Goal: Book appointment/travel/reservation

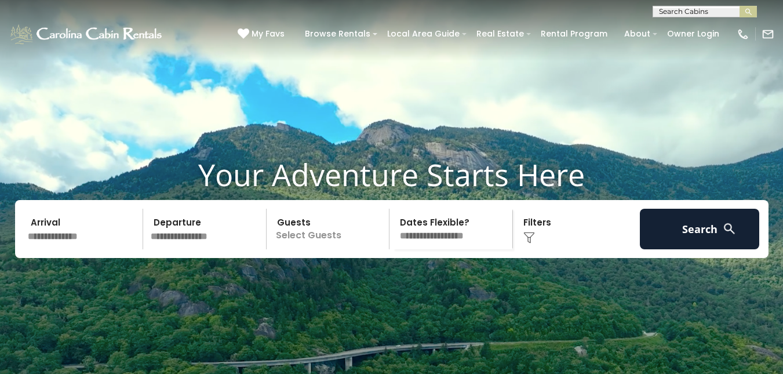
scroll to position [1, 0]
click at [714, 9] on input "text" at bounding box center [703, 14] width 101 height 12
type input "**********"
click at [689, 24] on em "The Pointe" at bounding box center [680, 27] width 43 height 10
click at [747, 11] on img "submit" at bounding box center [748, 12] width 9 height 9
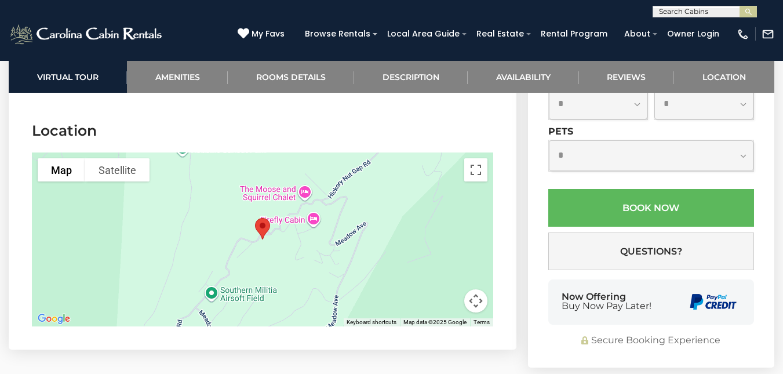
scroll to position [3304, 0]
click at [475, 158] on button "Toggle fullscreen view" at bounding box center [475, 169] width 23 height 23
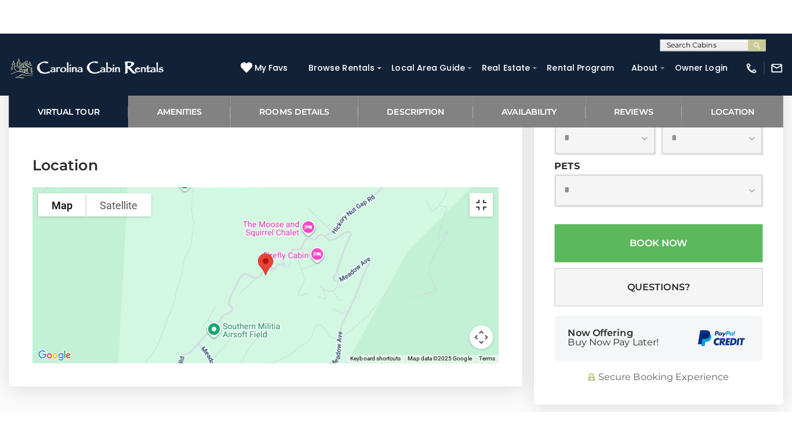
scroll to position [3288, 0]
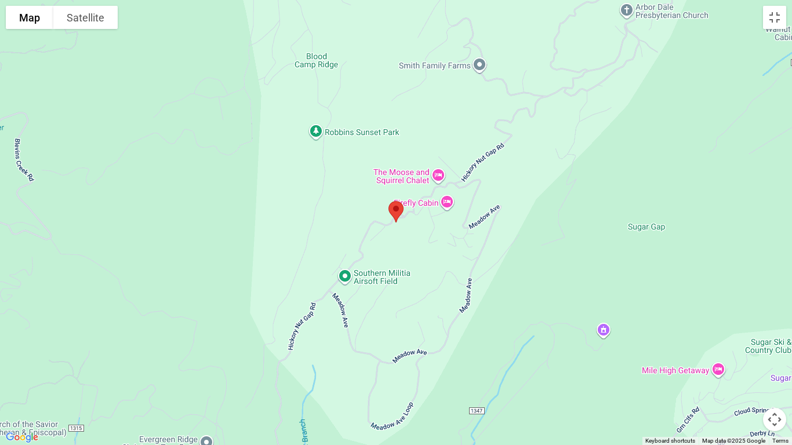
click at [574, 252] on div at bounding box center [396, 222] width 792 height 445
click at [235, 173] on div at bounding box center [396, 222] width 792 height 445
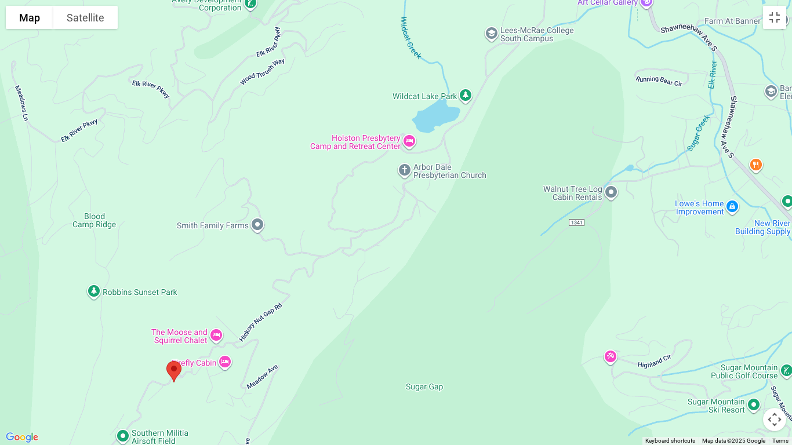
drag, startPoint x: 691, startPoint y: 285, endPoint x: 474, endPoint y: 409, distance: 250.3
click at [467, 373] on div at bounding box center [396, 222] width 792 height 445
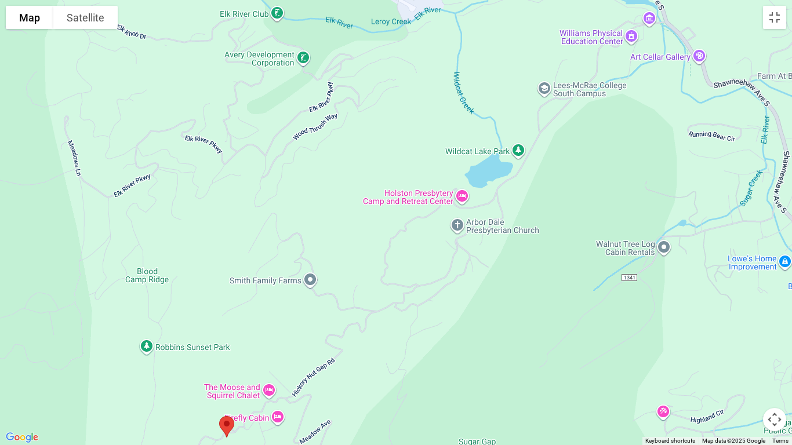
drag, startPoint x: 526, startPoint y: 64, endPoint x: 582, endPoint y: 138, distance: 92.7
click at [581, 149] on div at bounding box center [396, 222] width 792 height 445
click at [774, 373] on button "Map camera controls" at bounding box center [774, 419] width 23 height 23
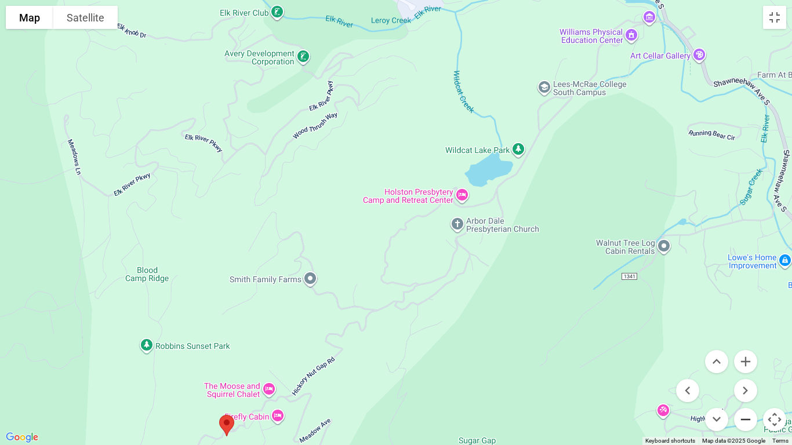
click at [745, 373] on button "Zoom out" at bounding box center [745, 419] width 23 height 23
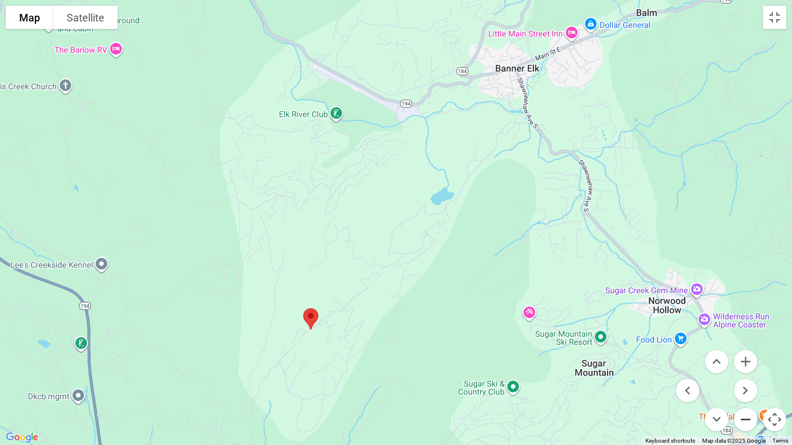
click at [746, 373] on button "Zoom out" at bounding box center [745, 419] width 23 height 23
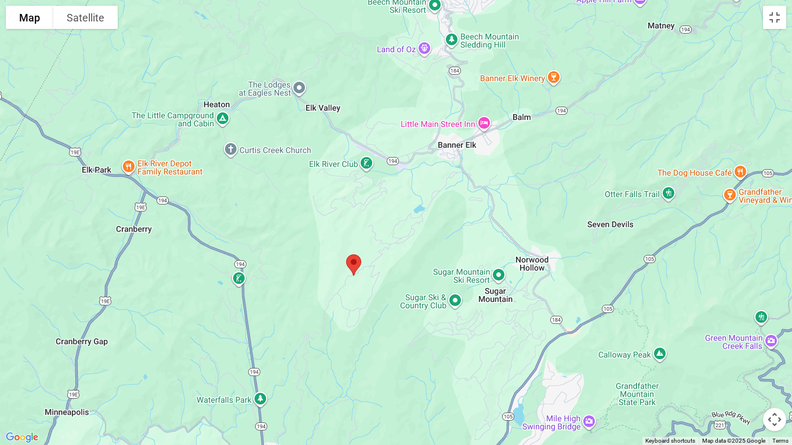
click at [353, 274] on img "The Pointe at North View" at bounding box center [353, 265] width 24 height 31
click at [774, 373] on button "Map camera controls" at bounding box center [774, 419] width 23 height 23
click at [741, 362] on button "Zoom in" at bounding box center [745, 361] width 23 height 23
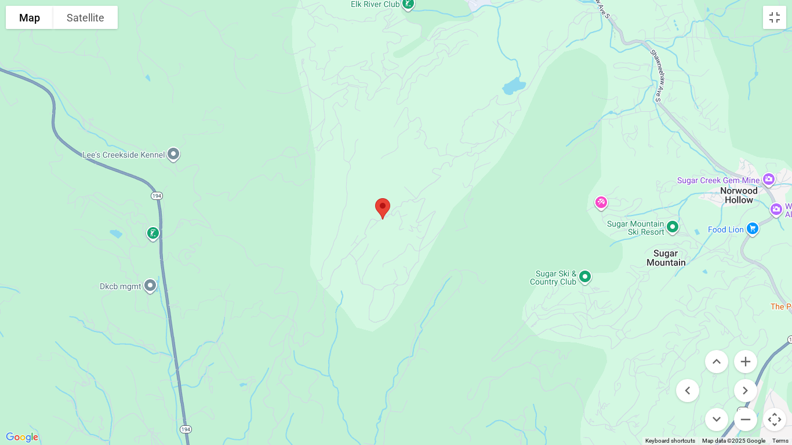
drag, startPoint x: 425, startPoint y: 309, endPoint x: 634, endPoint y: 294, distance: 209.8
click at [497, 199] on div at bounding box center [396, 222] width 792 height 445
click at [746, 361] on button "Zoom in" at bounding box center [745, 361] width 23 height 23
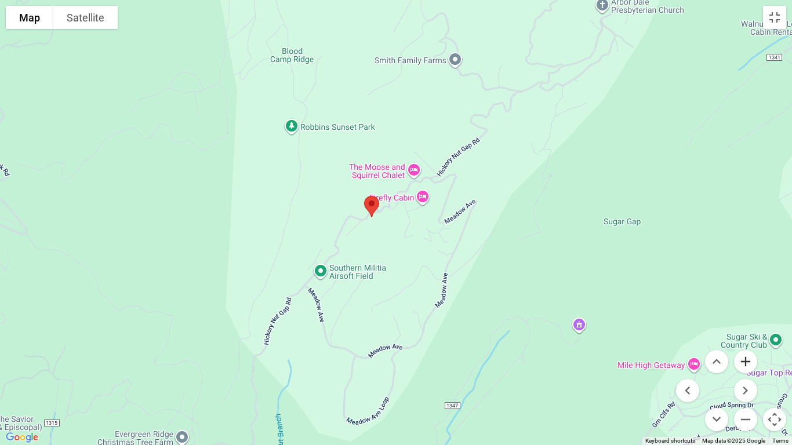
click at [746, 361] on button "Zoom in" at bounding box center [745, 361] width 23 height 23
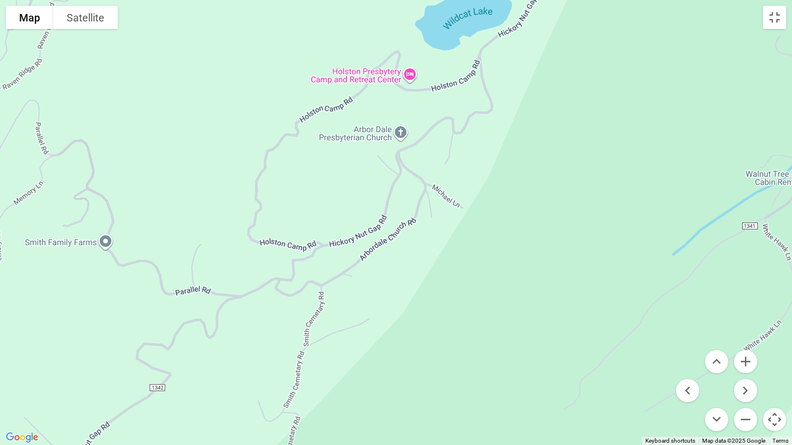
drag, startPoint x: 577, startPoint y: 107, endPoint x: 173, endPoint y: 436, distance: 521.1
click at [171, 373] on div at bounding box center [396, 222] width 792 height 445
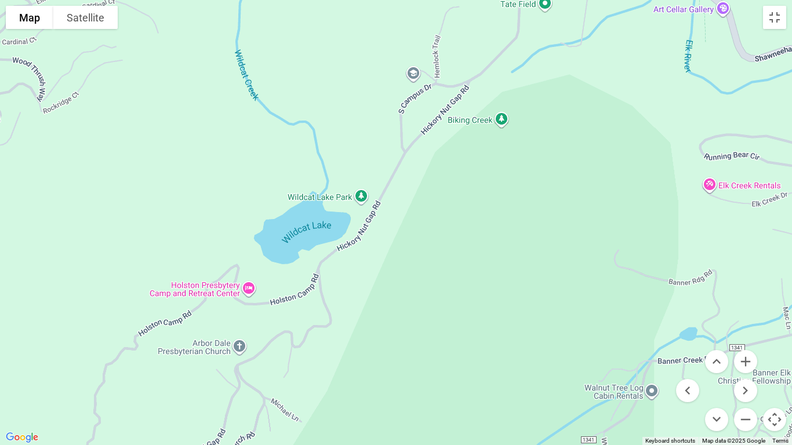
drag, startPoint x: 423, startPoint y: 151, endPoint x: 266, endPoint y: 357, distance: 259.0
click at [260, 367] on div at bounding box center [396, 222] width 792 height 445
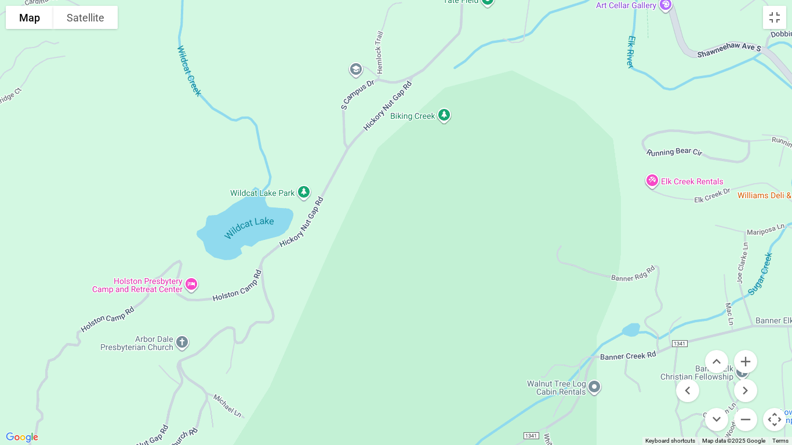
drag, startPoint x: 607, startPoint y: 38, endPoint x: 543, endPoint y: 40, distance: 64.4
click at [543, 40] on div at bounding box center [396, 222] width 792 height 445
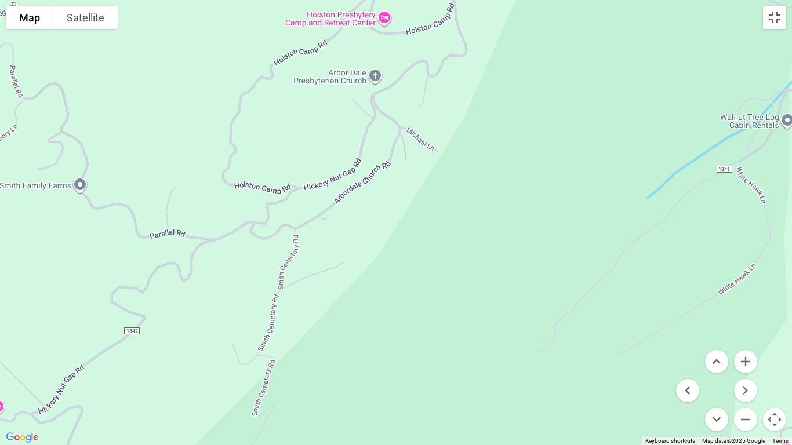
drag, startPoint x: 335, startPoint y: 285, endPoint x: 527, endPoint y: 17, distance: 329.3
click at [527, 17] on div at bounding box center [396, 222] width 792 height 445
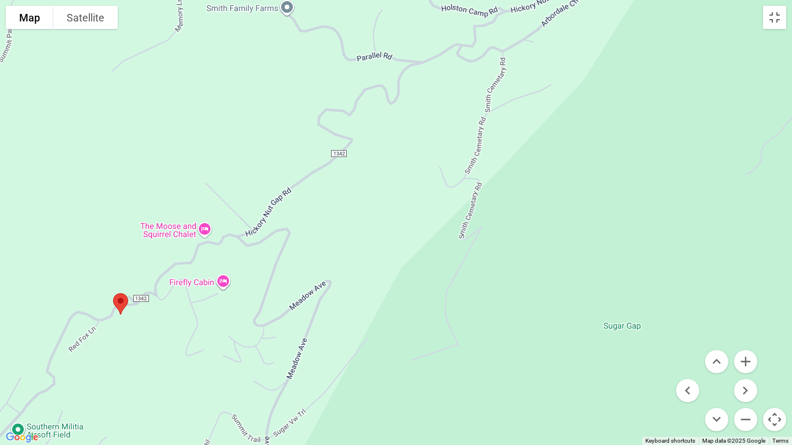
drag, startPoint x: 262, startPoint y: 236, endPoint x: 470, endPoint y: 59, distance: 273.4
click at [470, 59] on div at bounding box center [396, 222] width 792 height 445
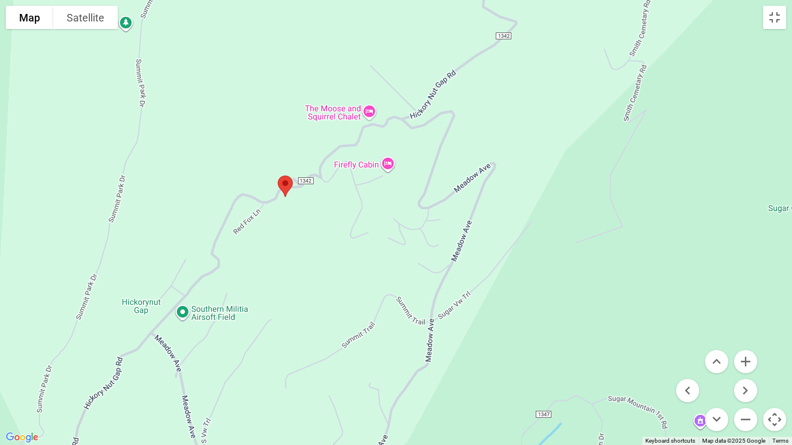
drag, startPoint x: 243, startPoint y: 255, endPoint x: 410, endPoint y: 137, distance: 204.1
click at [410, 137] on div at bounding box center [396, 222] width 792 height 445
click at [741, 362] on button "Zoom in" at bounding box center [745, 361] width 23 height 23
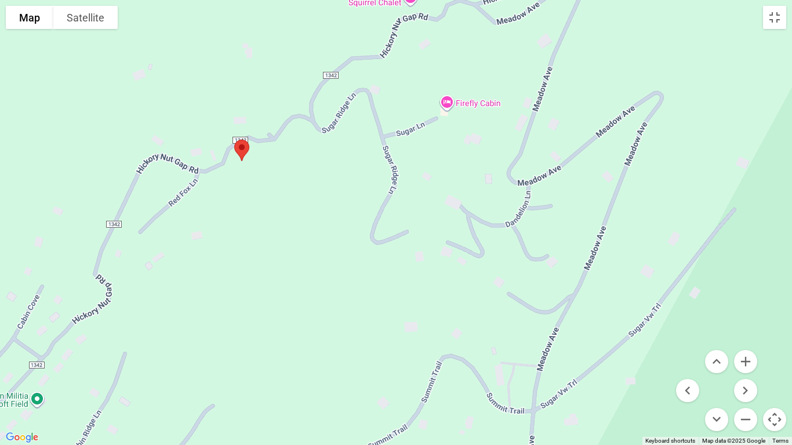
drag, startPoint x: 247, startPoint y: 238, endPoint x: 316, endPoint y: 225, distance: 69.6
click at [316, 225] on div at bounding box center [396, 222] width 792 height 445
click at [742, 359] on button "Zoom in" at bounding box center [745, 361] width 23 height 23
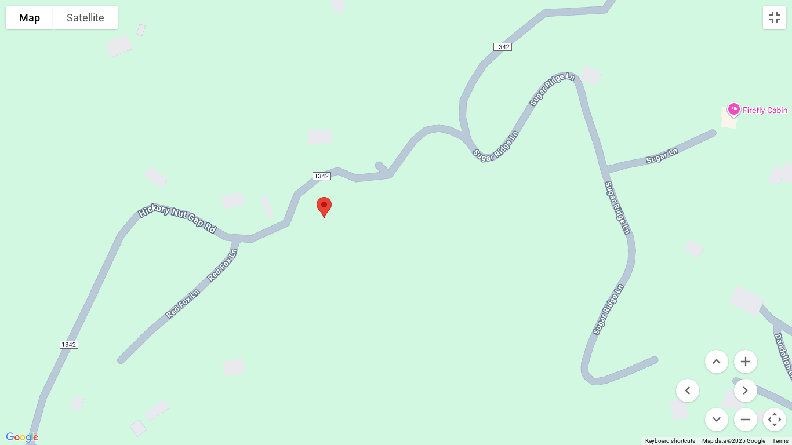
drag, startPoint x: 253, startPoint y: 119, endPoint x: 492, endPoint y: 240, distance: 268.3
click at [492, 240] on div at bounding box center [396, 222] width 792 height 445
click at [77, 17] on button "Satellite" at bounding box center [85, 17] width 64 height 23
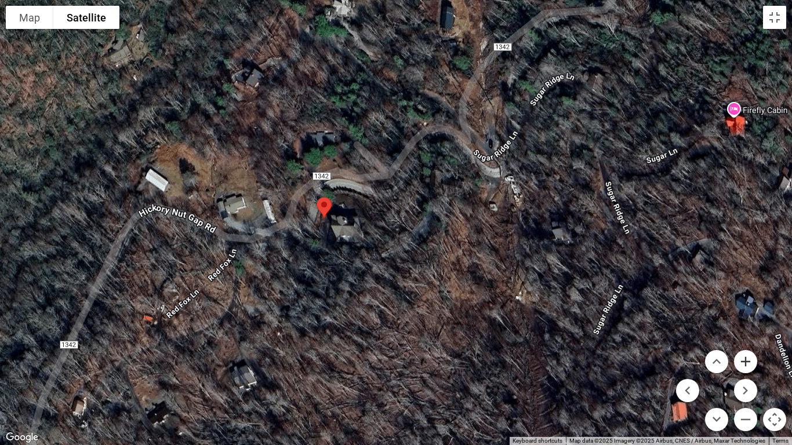
click at [747, 356] on button "Zoom in" at bounding box center [745, 361] width 23 height 23
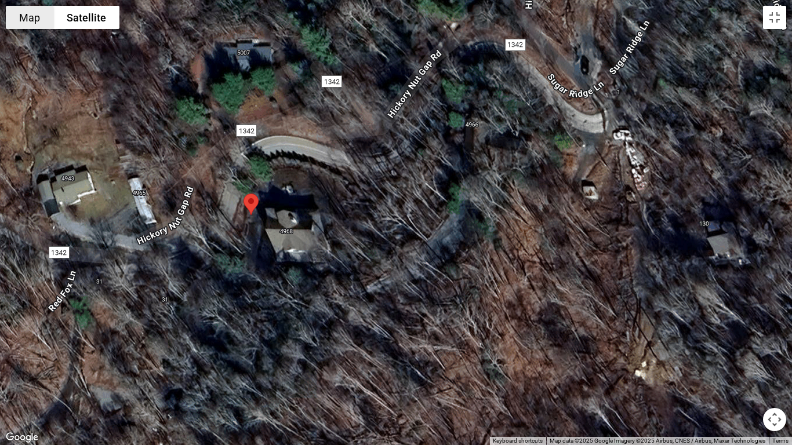
click at [28, 17] on button "Map" at bounding box center [30, 17] width 48 height 23
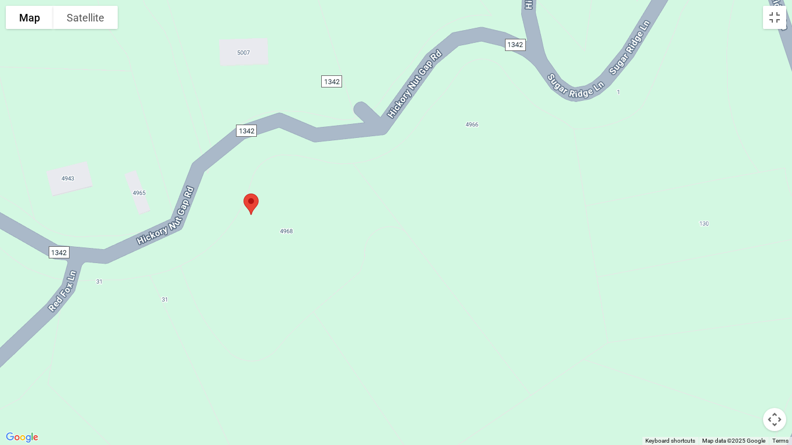
click at [774, 373] on button "Map camera controls" at bounding box center [774, 419] width 23 height 23
click at [746, 373] on button "Zoom out" at bounding box center [745, 419] width 23 height 23
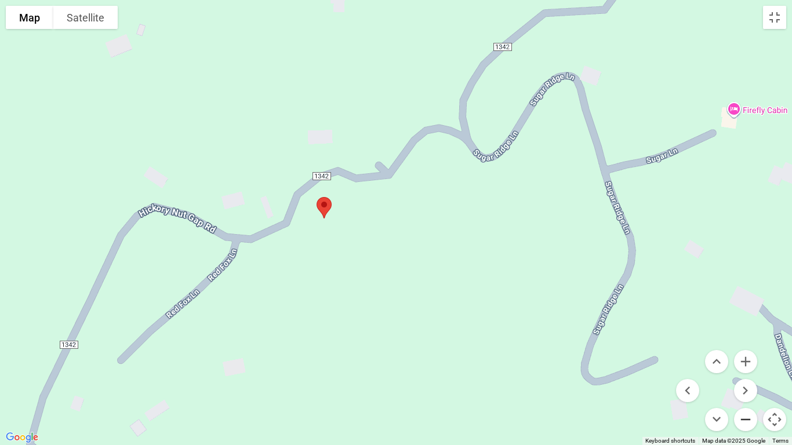
click at [746, 373] on button "Zoom out" at bounding box center [745, 419] width 23 height 23
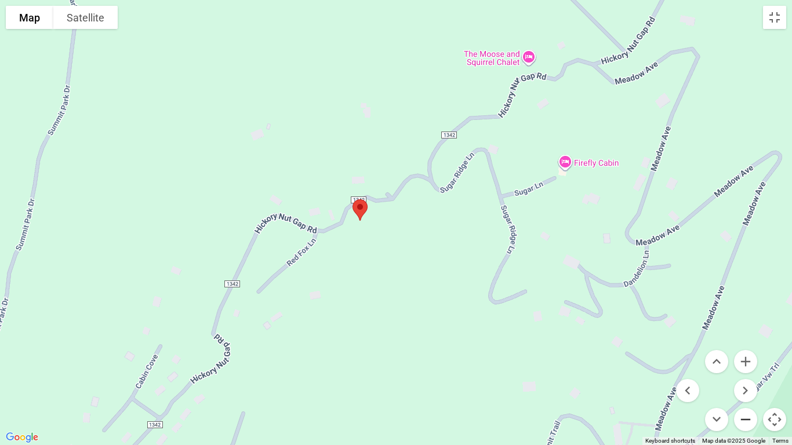
click at [746, 373] on button "Zoom out" at bounding box center [745, 419] width 23 height 23
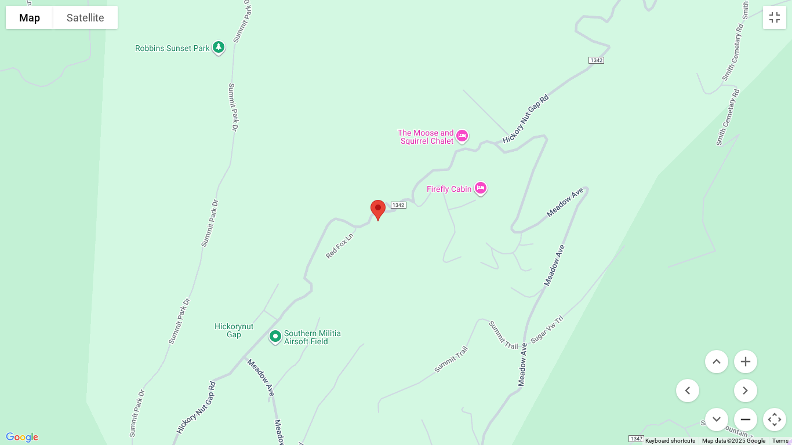
click at [746, 373] on button "Zoom out" at bounding box center [745, 419] width 23 height 23
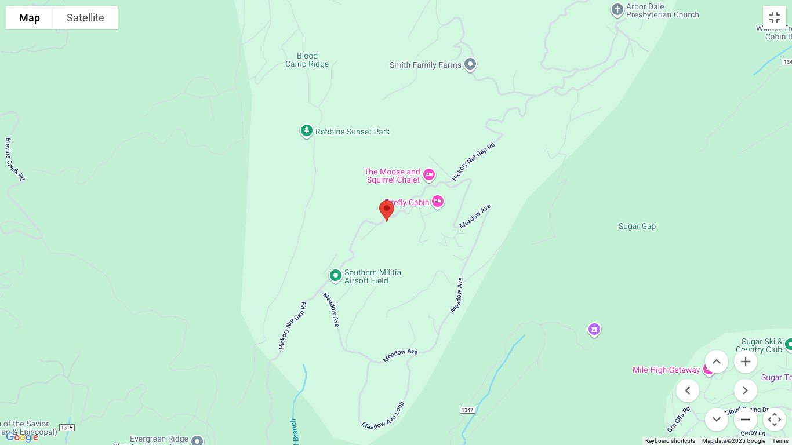
click at [746, 373] on button "Zoom out" at bounding box center [745, 419] width 23 height 23
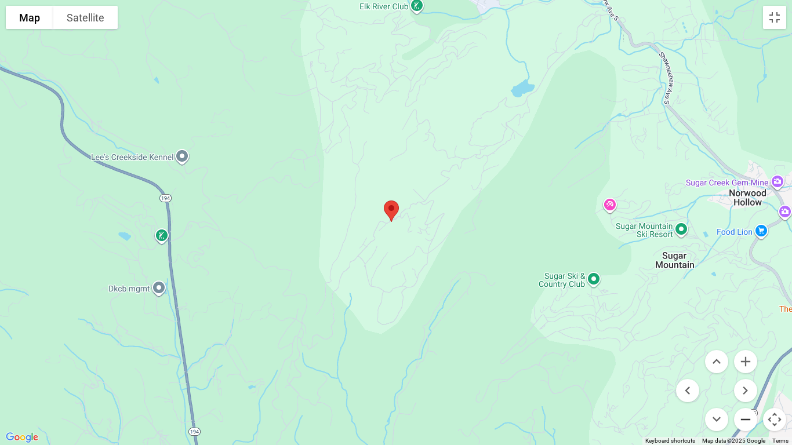
click at [746, 373] on button "Zoom out" at bounding box center [745, 419] width 23 height 23
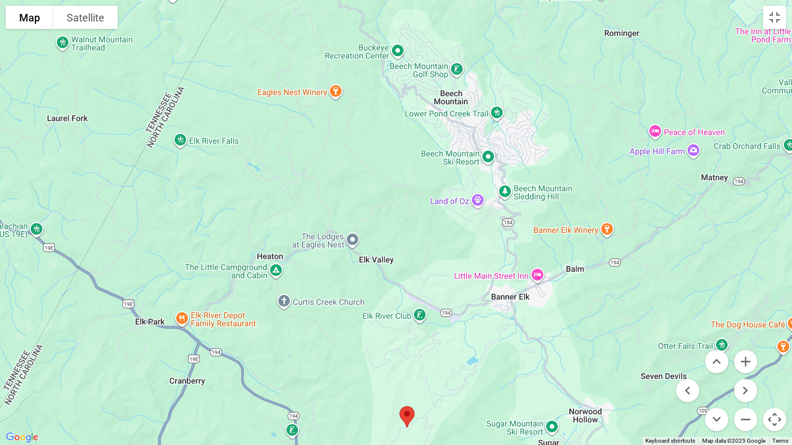
drag, startPoint x: 289, startPoint y: 89, endPoint x: 309, endPoint y: 303, distance: 215.4
click at [309, 303] on div at bounding box center [396, 222] width 792 height 445
click at [83, 14] on button "Satellite" at bounding box center [85, 17] width 64 height 23
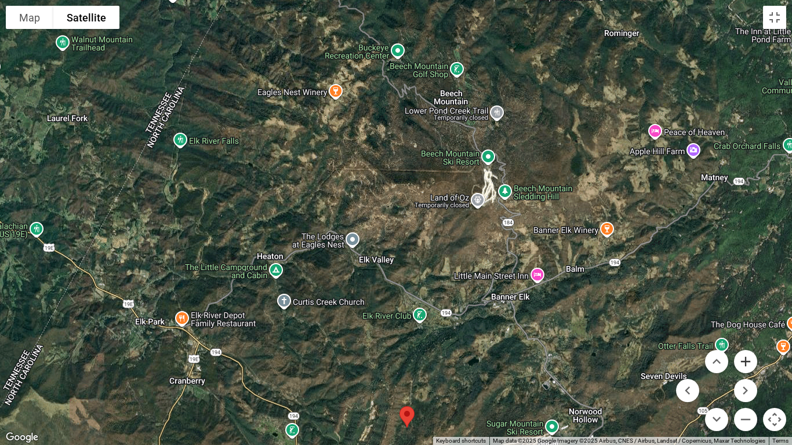
click at [747, 364] on button "Zoom in" at bounding box center [745, 361] width 23 height 23
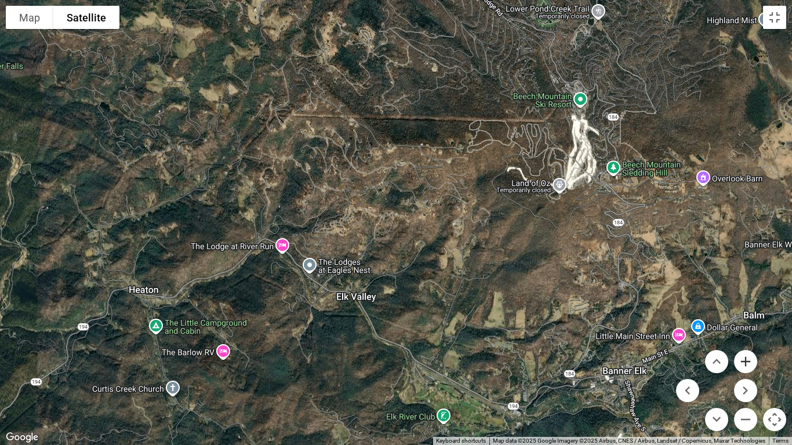
click at [747, 364] on button "Zoom in" at bounding box center [745, 361] width 23 height 23
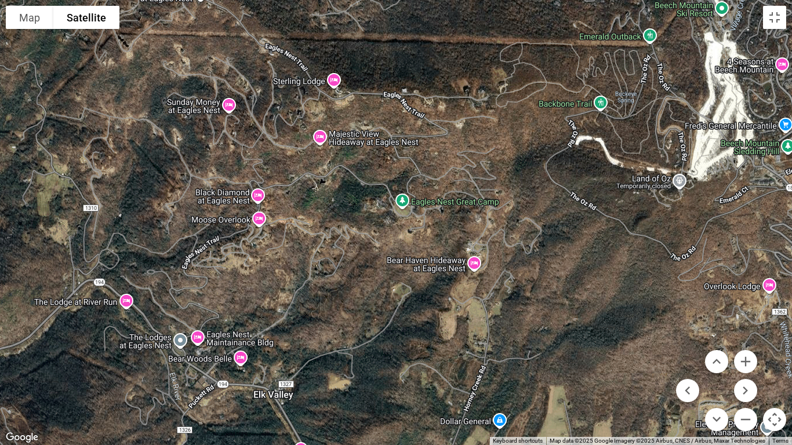
drag, startPoint x: 296, startPoint y: 152, endPoint x: 254, endPoint y: 184, distance: 53.3
click at [254, 184] on div at bounding box center [396, 222] width 792 height 445
click at [19, 15] on button "Map" at bounding box center [30, 17] width 48 height 23
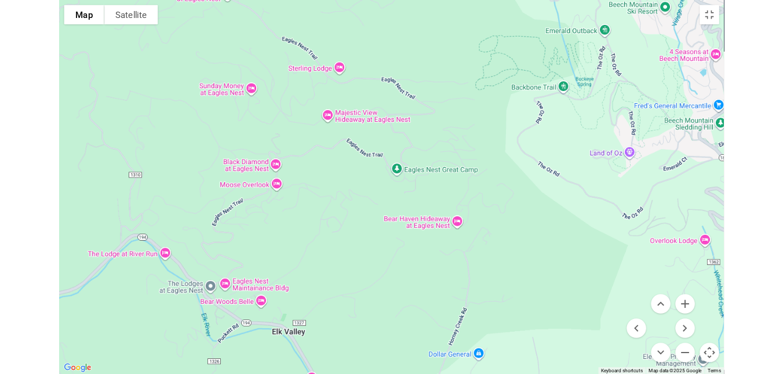
scroll to position [3304, 0]
